Goal: Navigation & Orientation: Find specific page/section

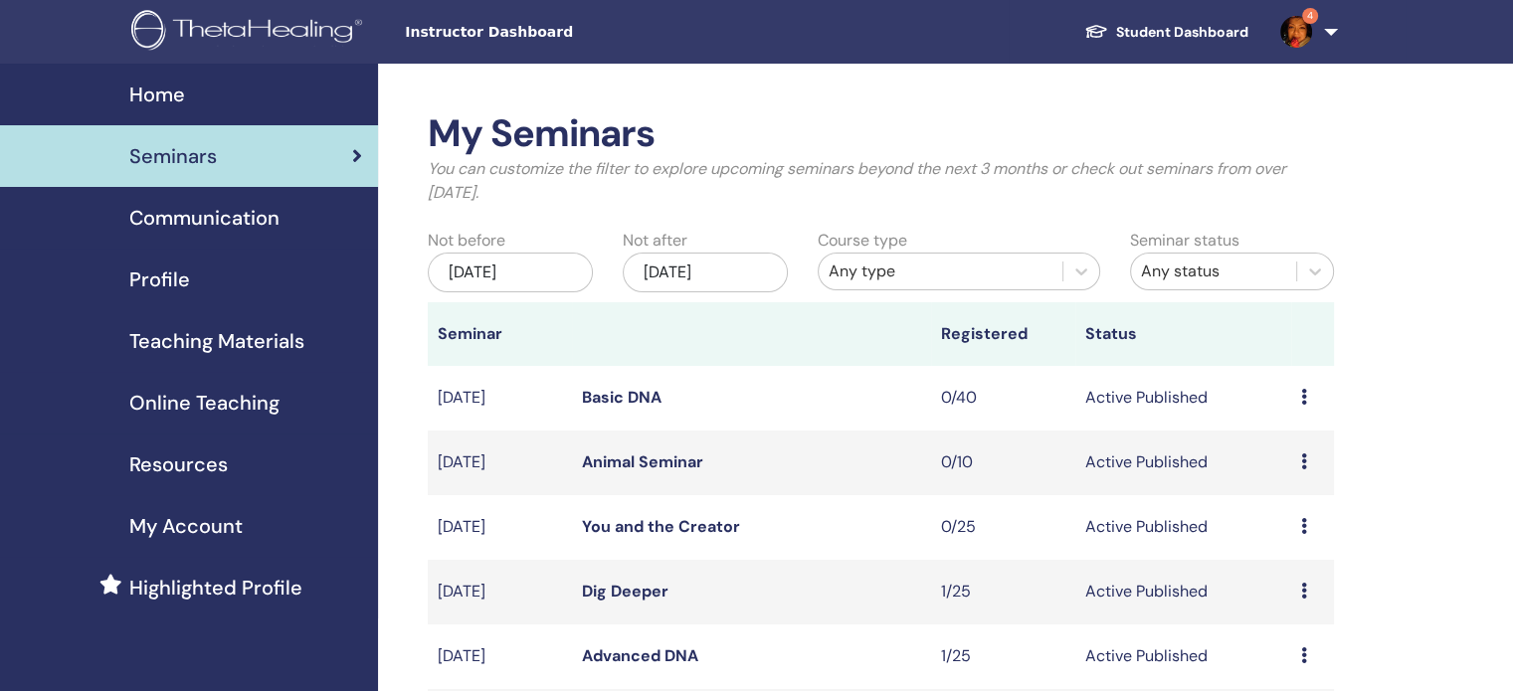
click at [1301, 36] on img at bounding box center [1296, 32] width 32 height 32
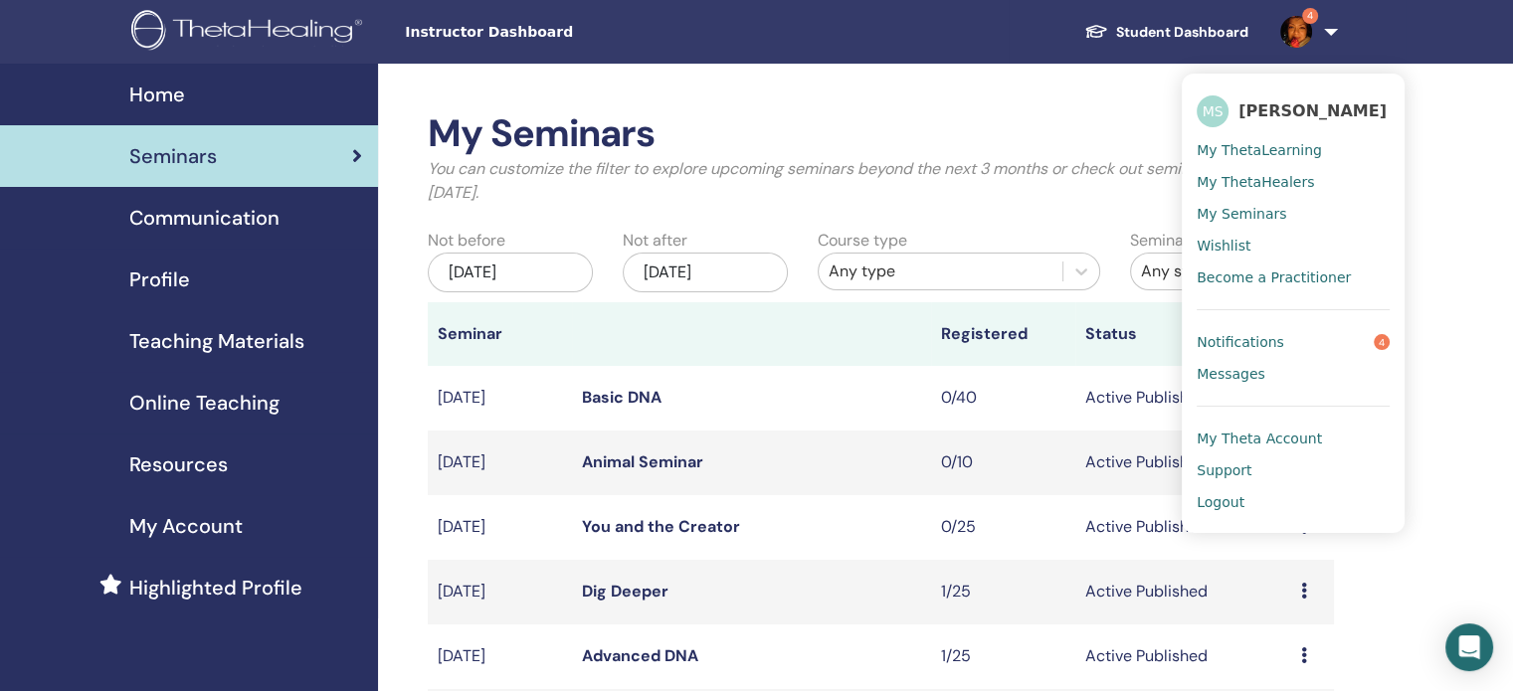
click at [1248, 337] on span "Notifications" at bounding box center [1240, 342] width 88 height 18
